Goal: Navigation & Orientation: Find specific page/section

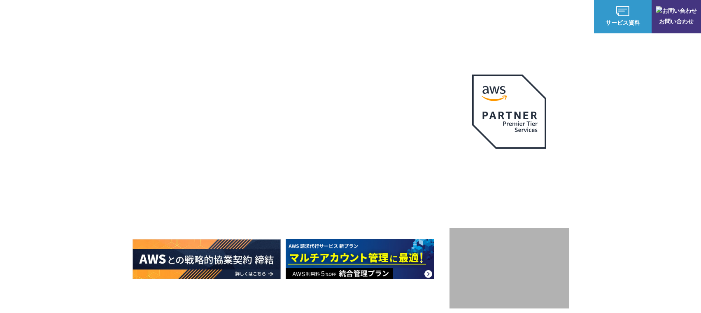
click at [613, 84] on div "AWSの導入からコスト削減、 構成・運用の最適化からデータ活用まで 規模や業種業態を問わない マネージドサービスで AWS ジャーニーの 成功を実現 AWS …" at bounding box center [350, 175] width 701 height 350
drag, startPoint x: 91, startPoint y: 92, endPoint x: 109, endPoint y: 95, distance: 17.9
click at [92, 92] on div "AWSの導入からコスト削減、 構成・運用の最適化からデータ活用まで 規模や業種業態を問わない マネージドサービスで AWS ジャーニーの 成功を実現 AWS …" at bounding box center [350, 175] width 701 height 350
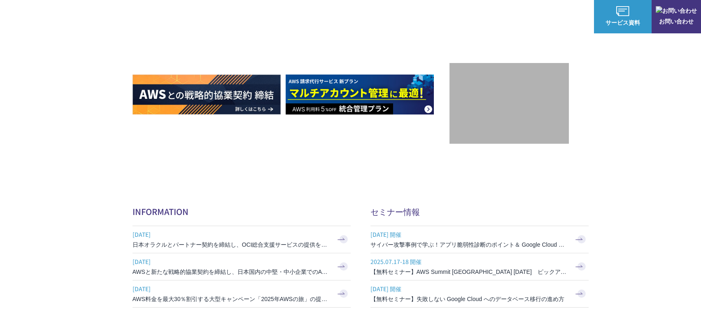
scroll to position [330, 0]
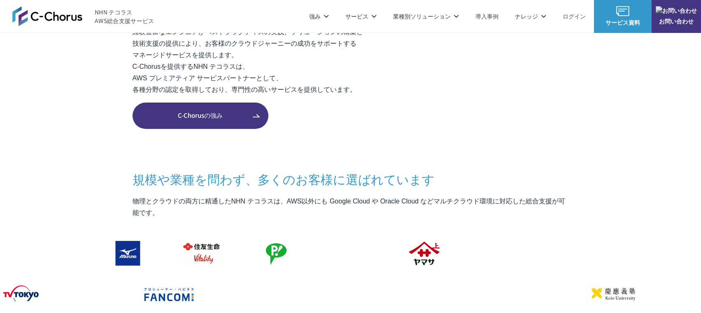
scroll to position [577, 0]
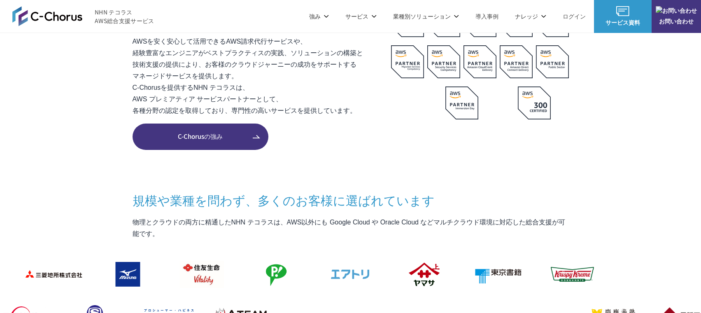
click at [56, 17] on img at bounding box center [47, 16] width 70 height 20
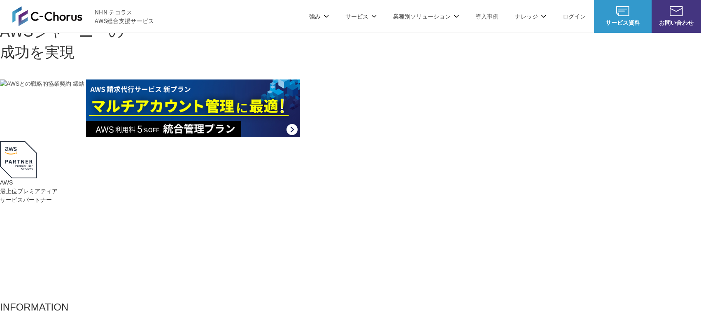
drag, startPoint x: 676, startPoint y: 77, endPoint x: 565, endPoint y: 51, distance: 114.2
click at [676, 77] on div "AWSの導入からコスト削減、 構成・運用の最適化からデータ活用まで 規模や業種業態を問わない マネージドサービスで AWS ジャーニーの 成功を実現 AWS …" at bounding box center [350, 142] width 701 height 284
click at [260, 108] on link "AWS導入支援" at bounding box center [259, 107] width 35 height 8
